Goal: Task Accomplishment & Management: Use online tool/utility

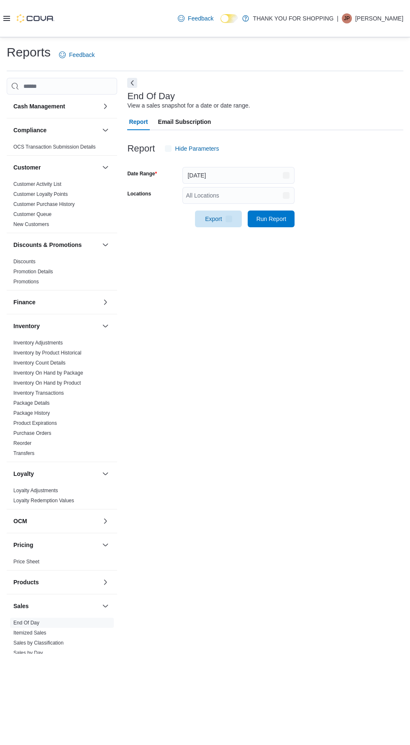
scroll to position [19, 0]
click at [286, 210] on span "Run Report" at bounding box center [271, 218] width 37 height 17
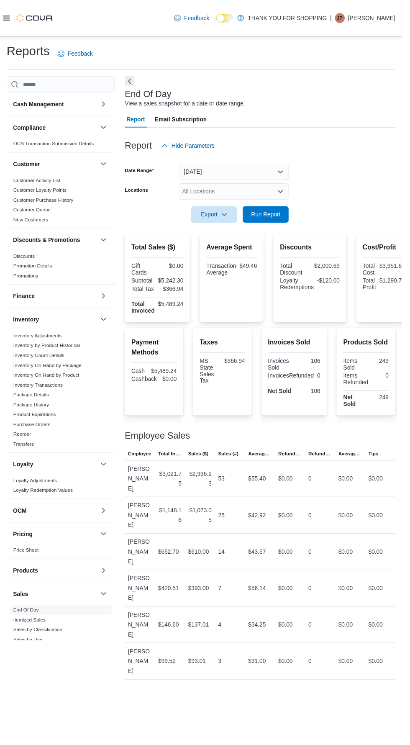
click at [276, 187] on div "All Locations" at bounding box center [239, 195] width 112 height 17
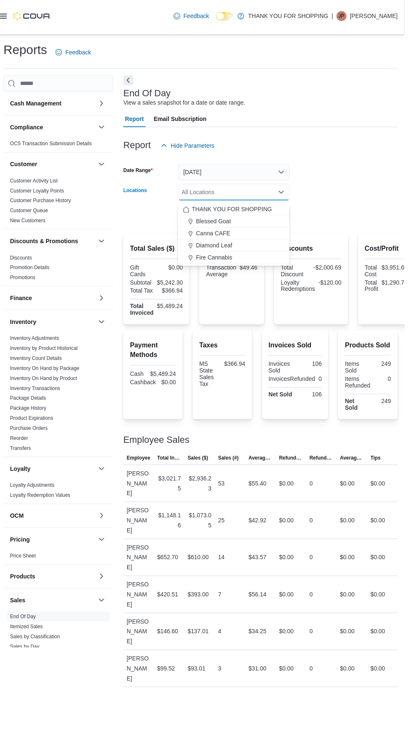
scroll to position [19, 0]
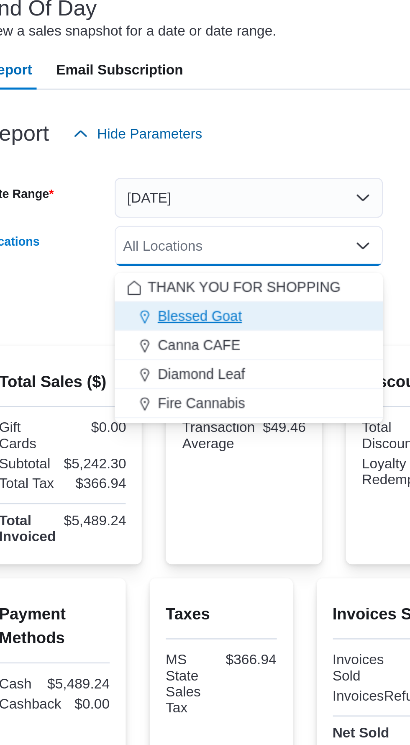
click at [232, 221] on span "Blessed Goat" at bounding box center [218, 225] width 35 height 8
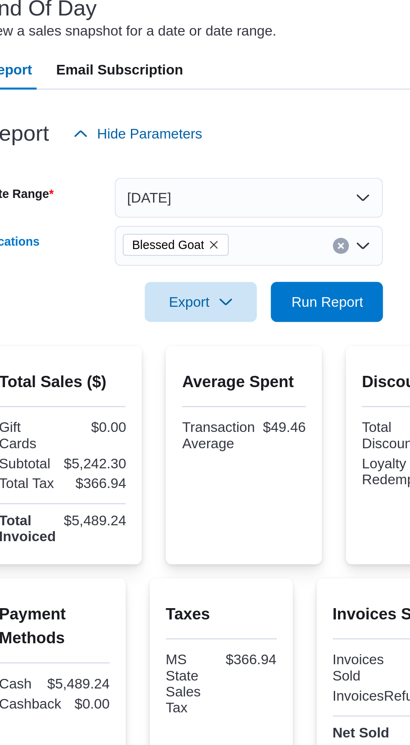
click at [270, 113] on div "Report Email Subscription" at bounding box center [265, 121] width 276 height 17
click at [273, 214] on span "Run Report" at bounding box center [272, 218] width 30 height 8
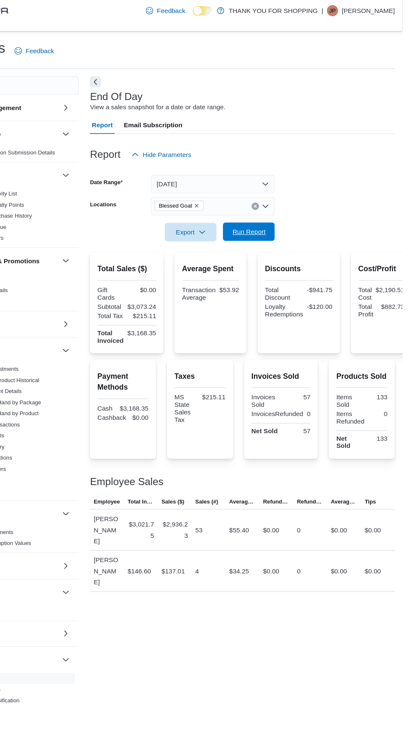
scroll to position [19, 0]
